Goal: Task Accomplishment & Management: Use online tool/utility

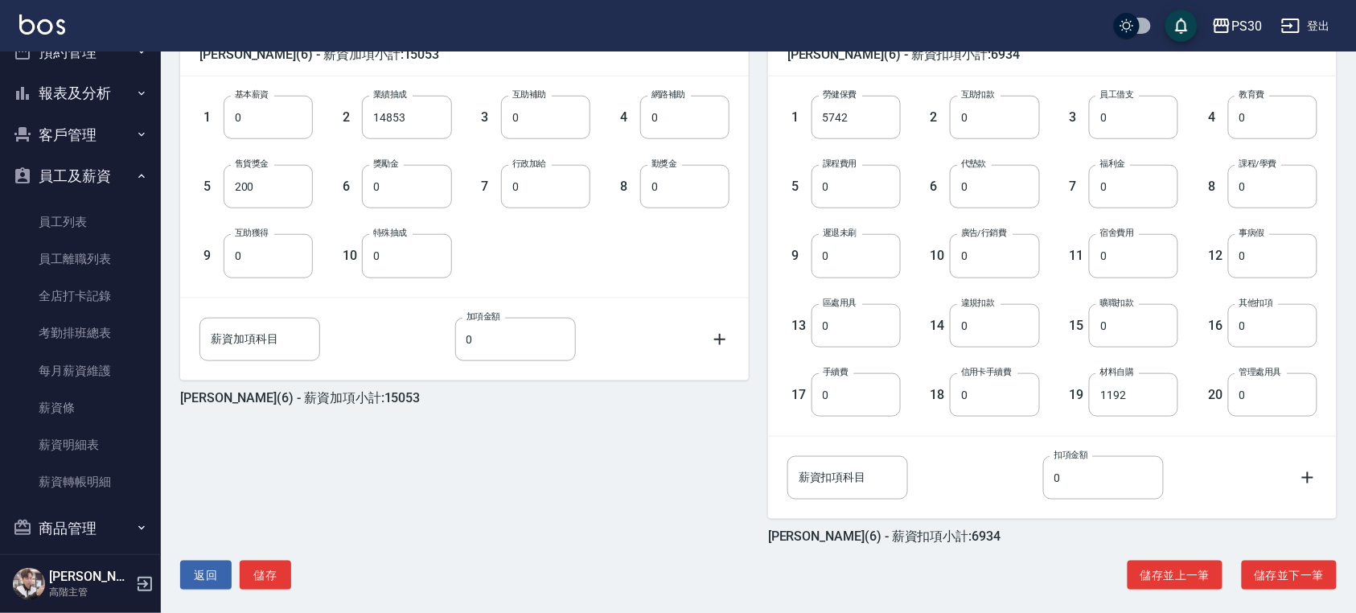
scroll to position [429, 0]
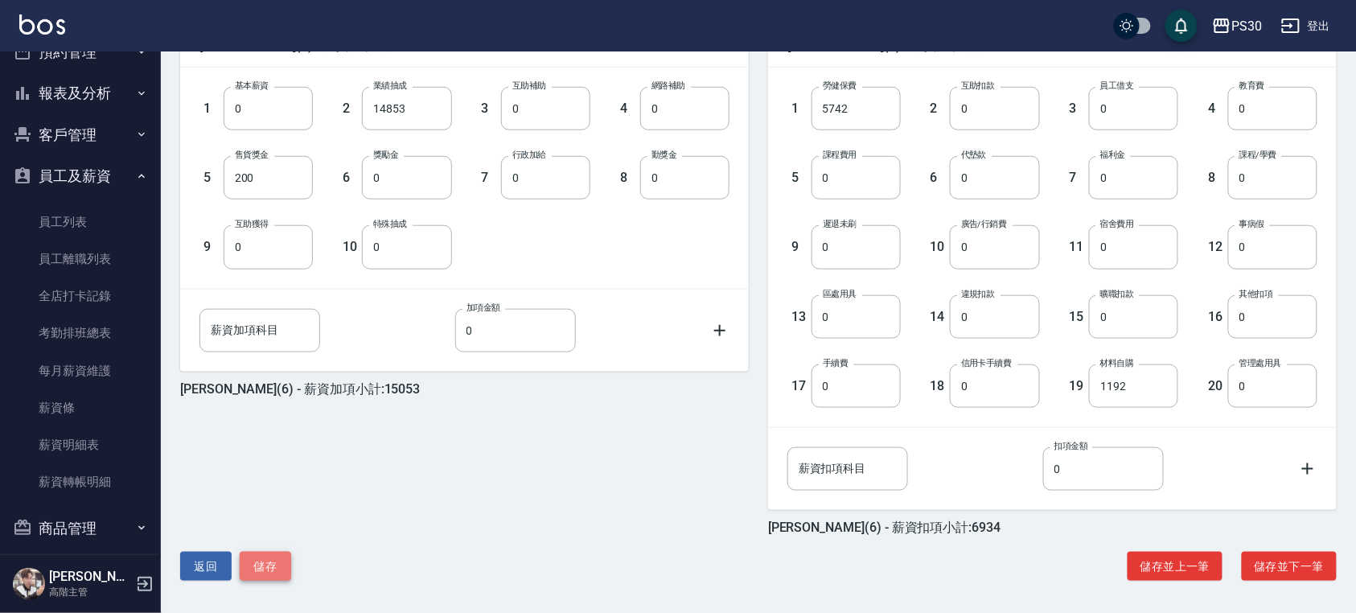
click at [272, 569] on button "儲存" at bounding box center [265, 567] width 51 height 30
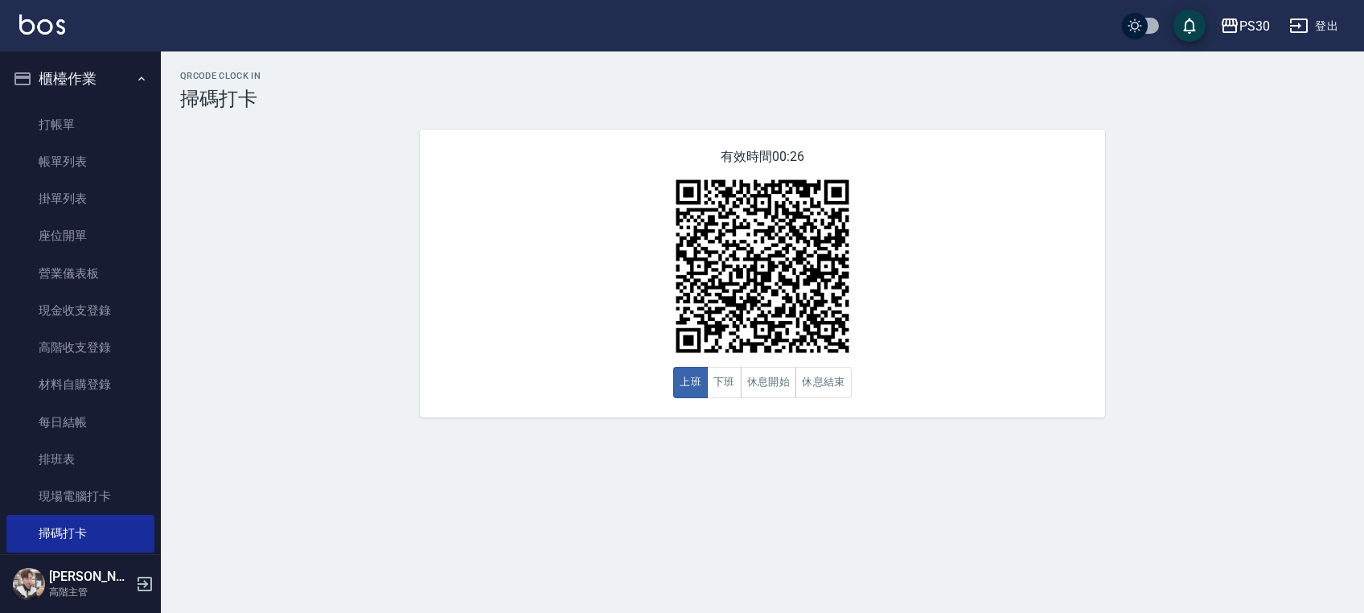
drag, startPoint x: 892, startPoint y: 66, endPoint x: 869, endPoint y: 61, distance: 23.8
click at [891, 66] on div "QRcode Clock In 掃碼打卡 有效時間 00:26 上班 下班 休息開始 休息結束" at bounding box center [762, 243] width 1203 height 385
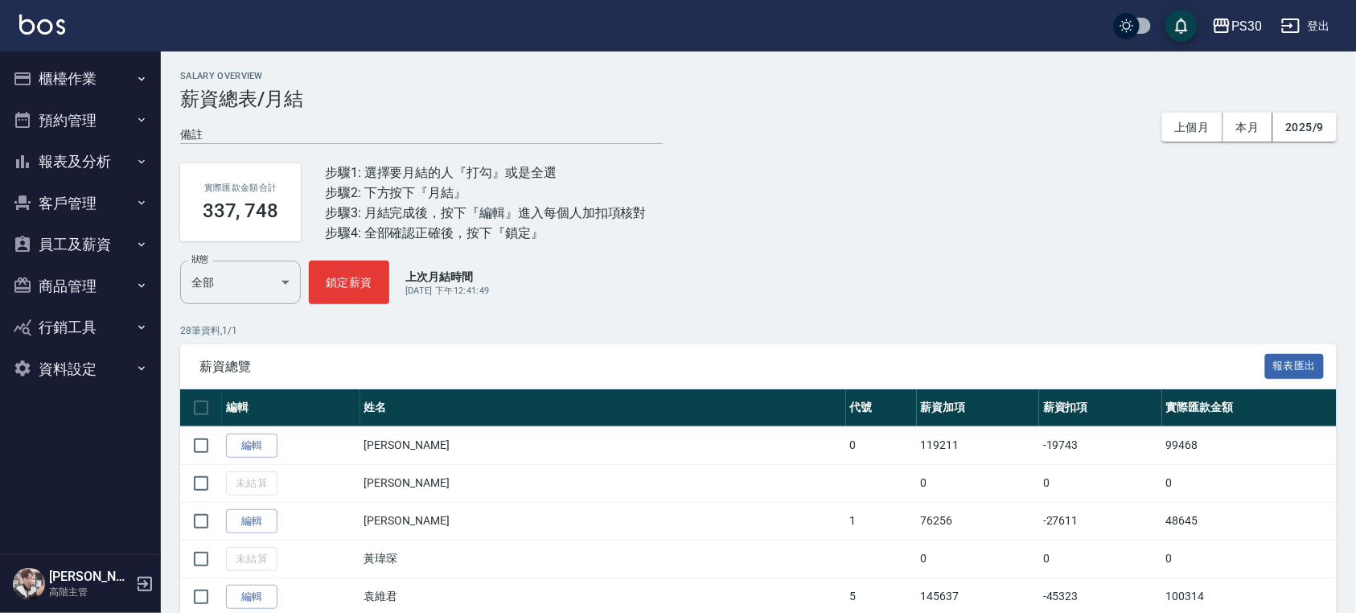
click at [88, 71] on button "櫃檯作業" at bounding box center [80, 79] width 148 height 42
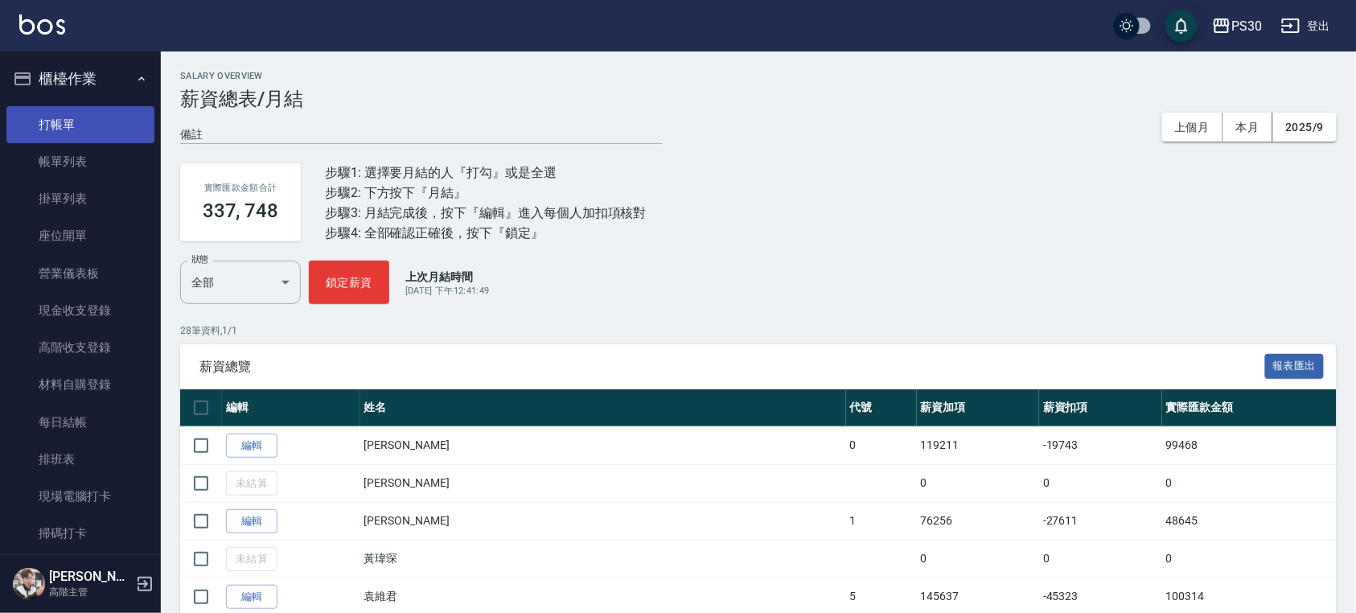
click at [84, 111] on link "打帳單" at bounding box center [80, 124] width 148 height 37
